Goal: Find specific page/section: Find specific page/section

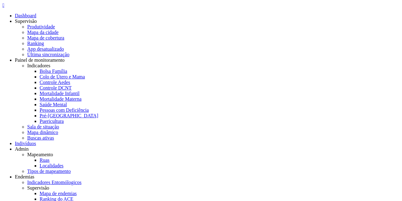
drag, startPoint x: 308, startPoint y: 74, endPoint x: 305, endPoint y: 74, distance: 3.5
